Goal: Navigation & Orientation: Go to known website

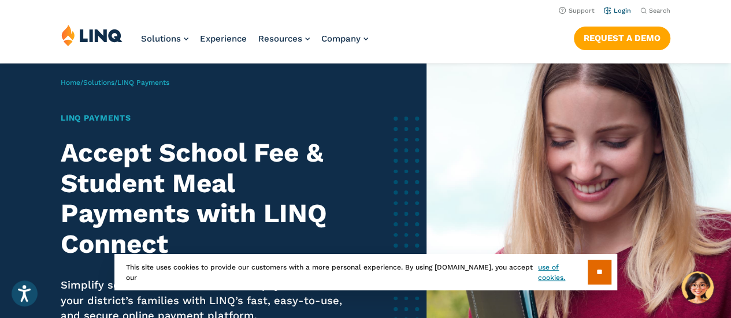
click at [622, 12] on link "Login" at bounding box center [617, 11] width 27 height 8
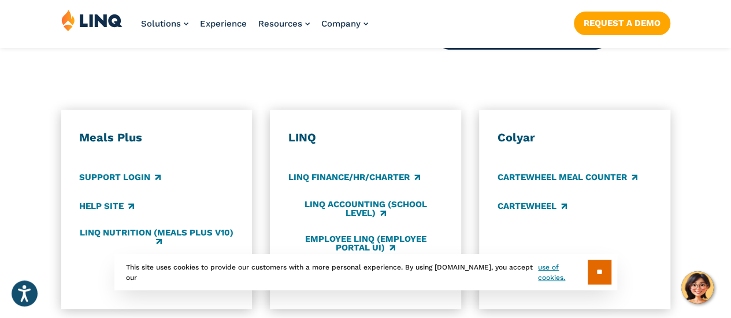
scroll to position [617, 0]
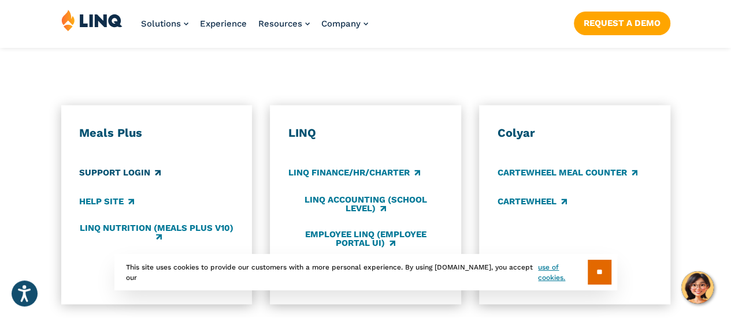
click at [135, 167] on link "Support Login" at bounding box center [119, 173] width 81 height 13
